Goal: Information Seeking & Learning: Learn about a topic

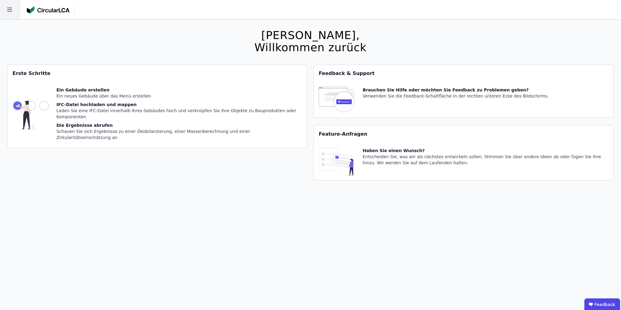
click at [12, 10] on icon at bounding box center [9, 9] width 19 height 19
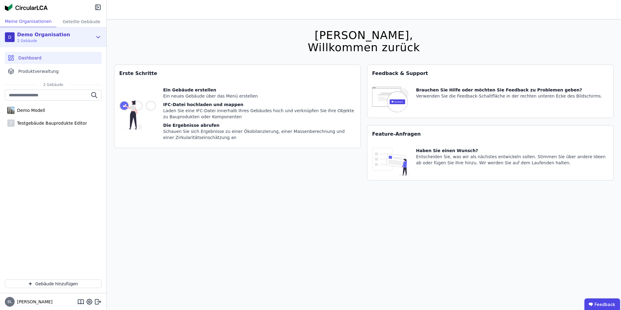
click at [85, 34] on div "D Demo Organisation 2 Gebäude" at bounding box center [49, 37] width 88 height 12
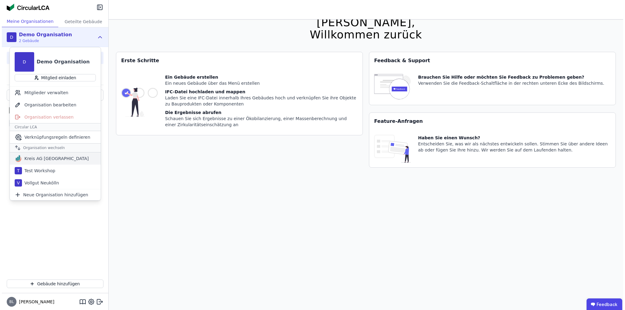
scroll to position [20, 0]
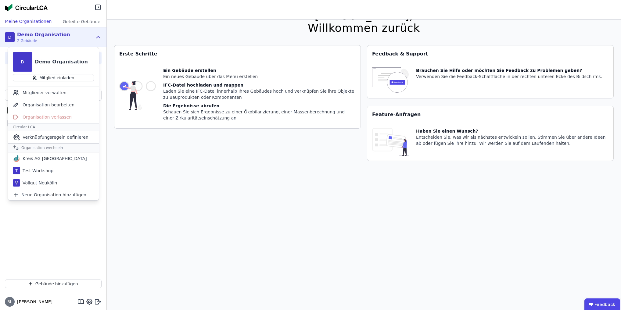
click at [53, 247] on div "Demo Modell T Testgebäude Bauprodukte Editor" at bounding box center [53, 182] width 107 height 185
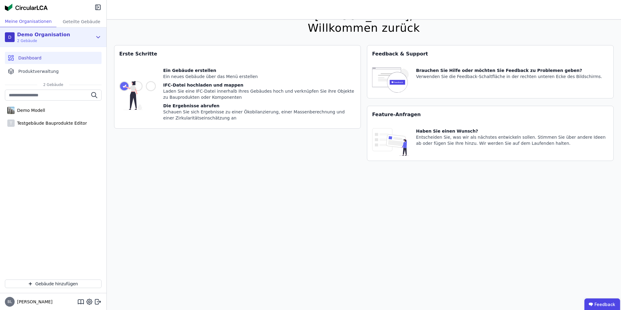
click at [99, 38] on icon at bounding box center [98, 37] width 7 height 7
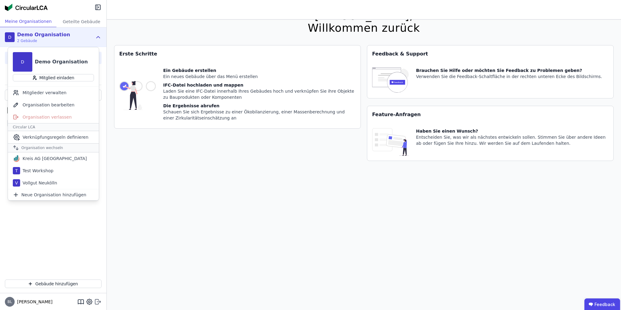
click at [96, 304] on icon at bounding box center [97, 301] width 7 height 7
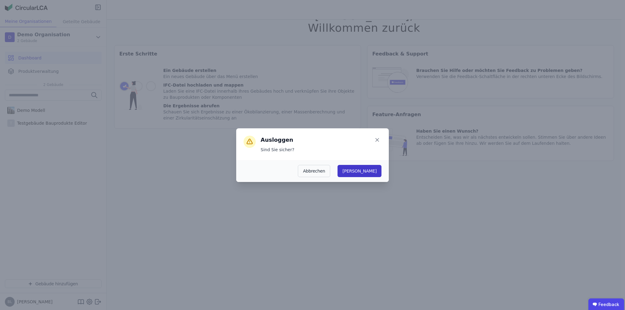
click at [369, 171] on button "Ja" at bounding box center [360, 171] width 44 height 12
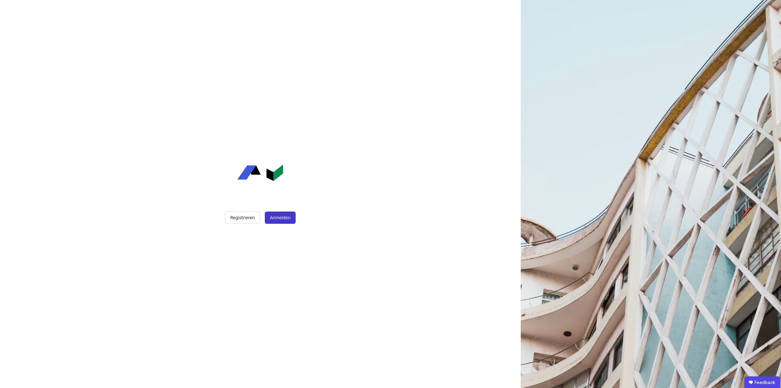
click at [279, 221] on button "Anmelden" at bounding box center [280, 218] width 31 height 12
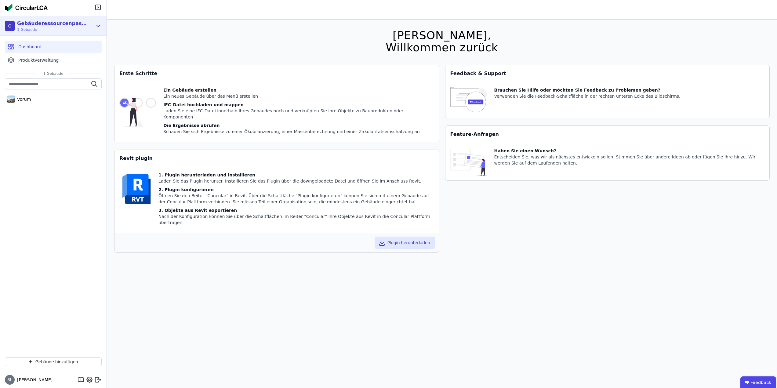
click at [91, 27] on div "G Gebäuderessourcenpass Demo 1 Gebäude" at bounding box center [49, 26] width 88 height 12
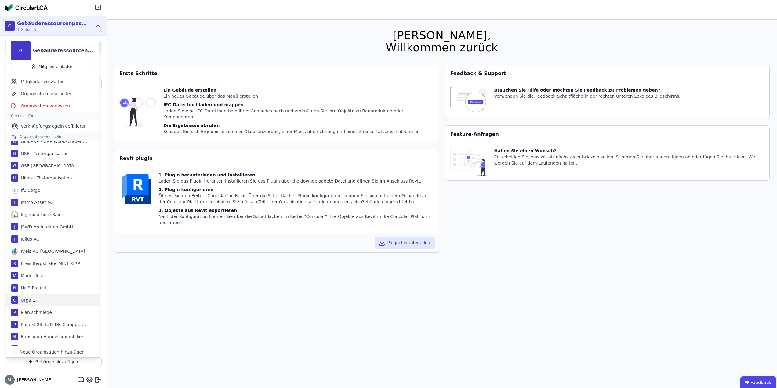
click at [46, 301] on div "O Orga 1" at bounding box center [52, 300] width 93 height 12
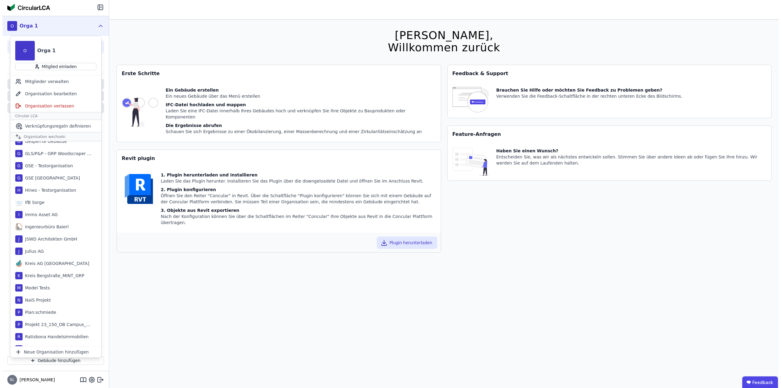
scroll to position [287, 0]
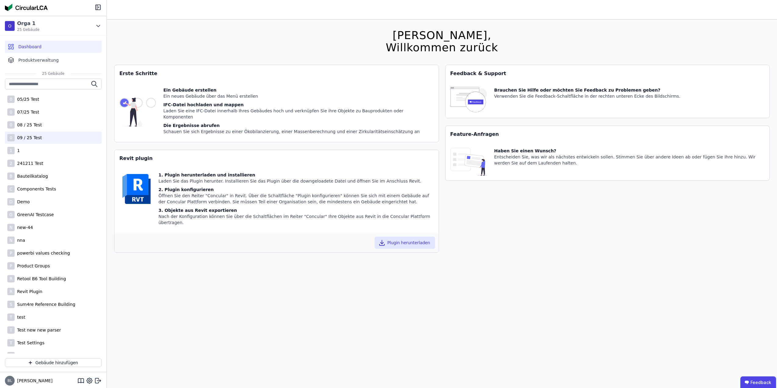
click at [45, 138] on div "0 09 / 25 Test" at bounding box center [53, 138] width 97 height 12
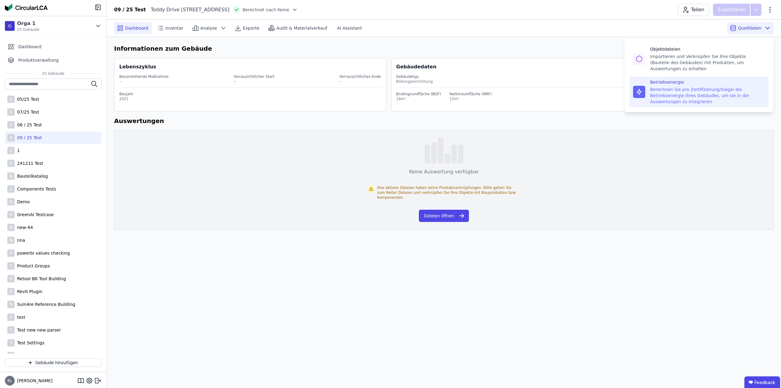
click at [715, 88] on div "Berechnen Sie pro Zertifizierung/Siegel die Betriebsenergie Ihres Gebäudes, um …" at bounding box center [707, 95] width 115 height 18
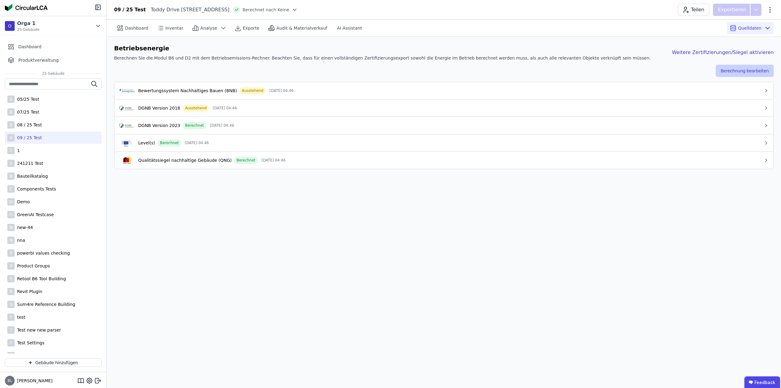
click at [753, 71] on button "Berechnung bearbeiten" at bounding box center [745, 71] width 58 height 12
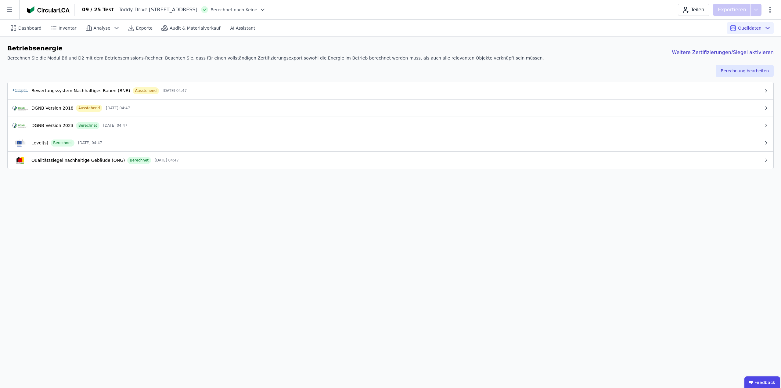
click at [276, 285] on div "Dashboard Inventar Analyse Exporte Audit & Materialverkauf AI Assistant Quellda…" at bounding box center [390, 204] width 781 height 368
